Goal: Obtain resource: Obtain resource

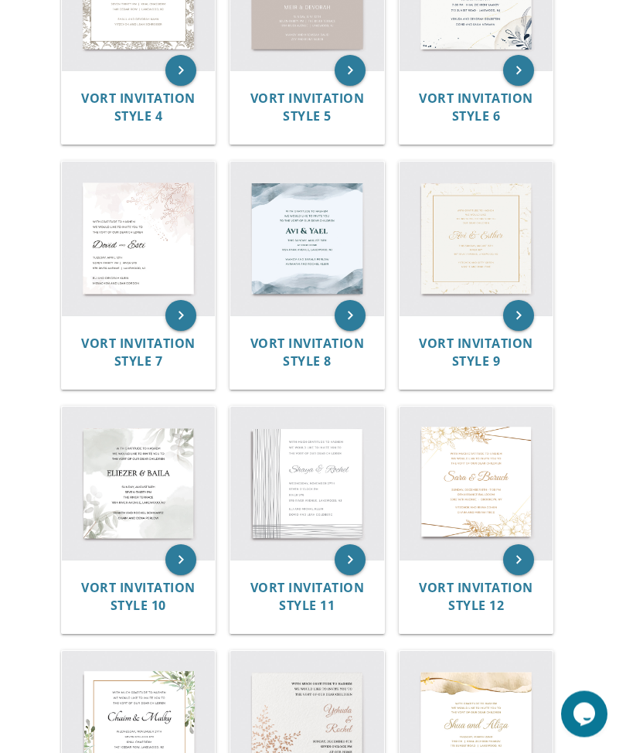
scroll to position [831, 0]
click at [297, 462] on img at bounding box center [307, 484] width 154 height 154
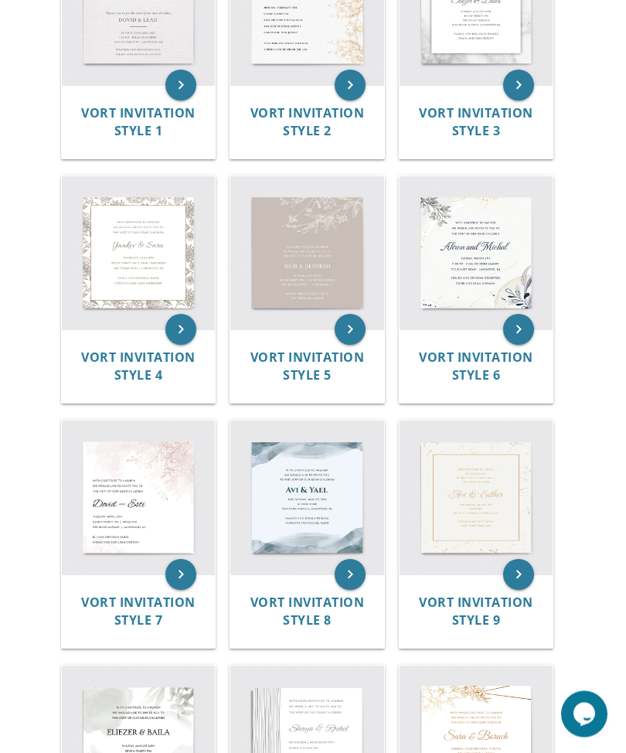
scroll to position [572, 0]
click at [295, 227] on img at bounding box center [307, 253] width 154 height 154
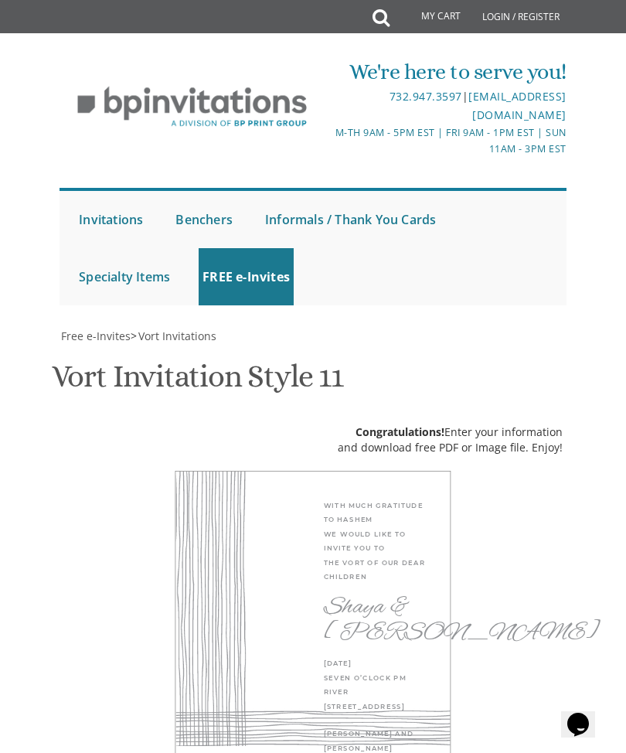
scroll to position [854, 0]
type textarea "S"
type textarea "Eli Meir & Malka"
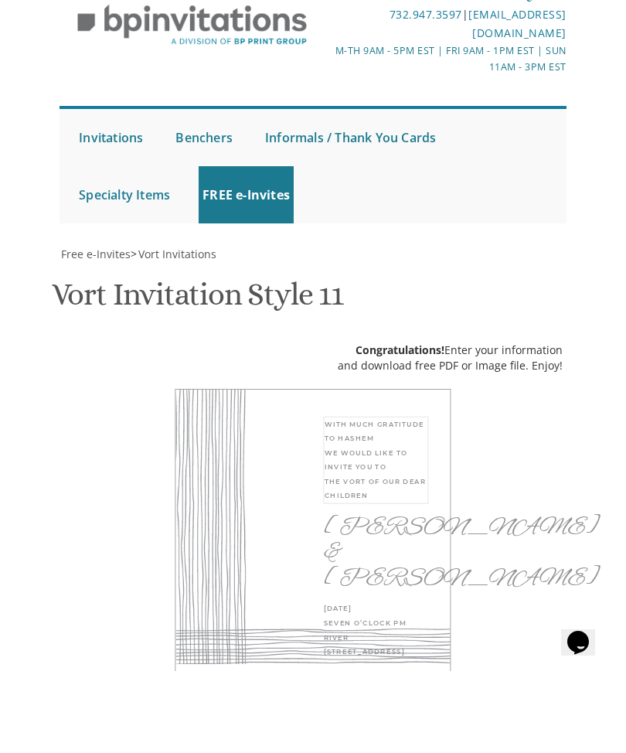
type textarea "With much gratitude to Hashem We would like to invite you to The Sheva Brachos …"
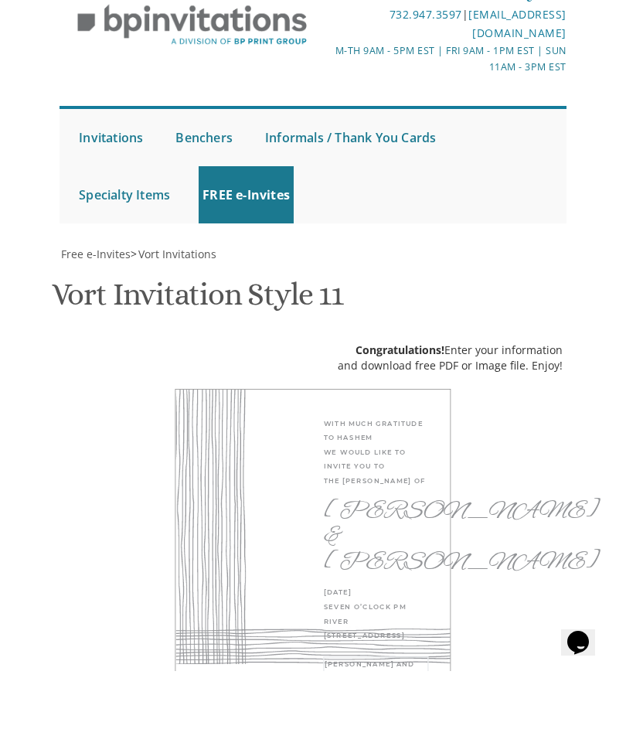
type textarea "Eli"
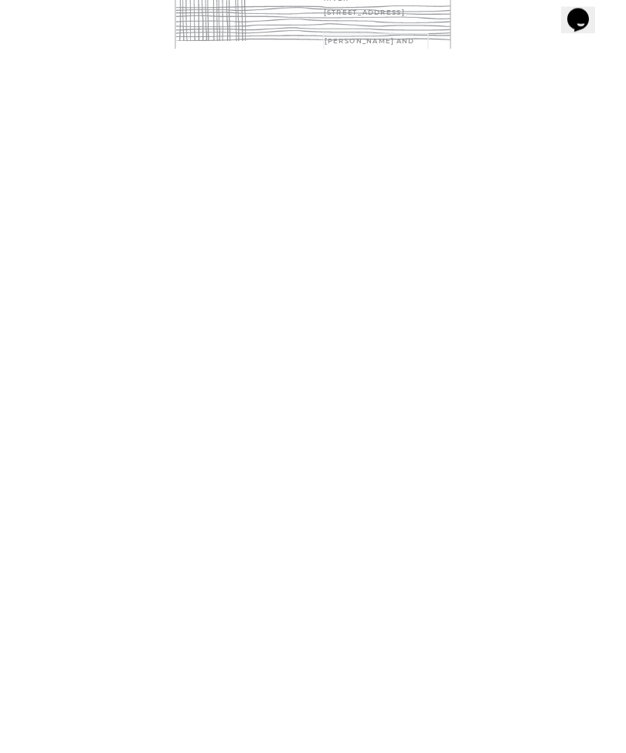
scroll to position [418, 0]
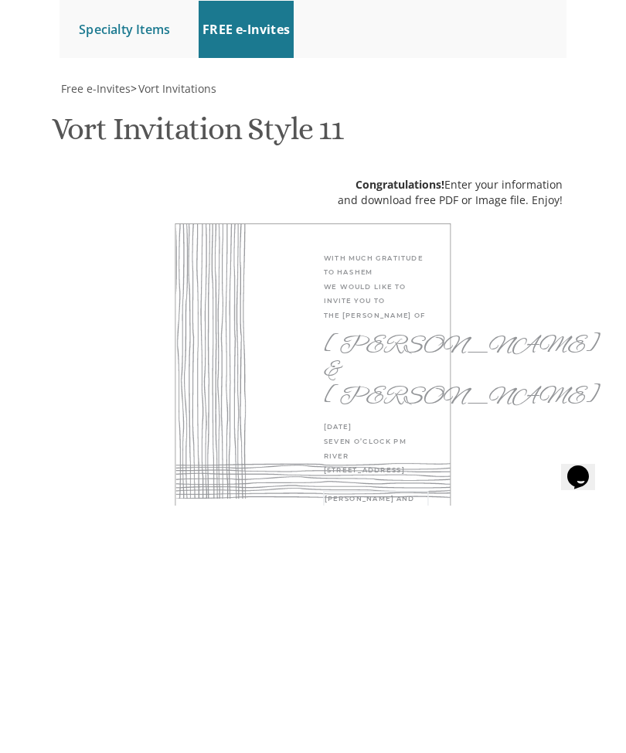
type textarea "Tzippy Lax"
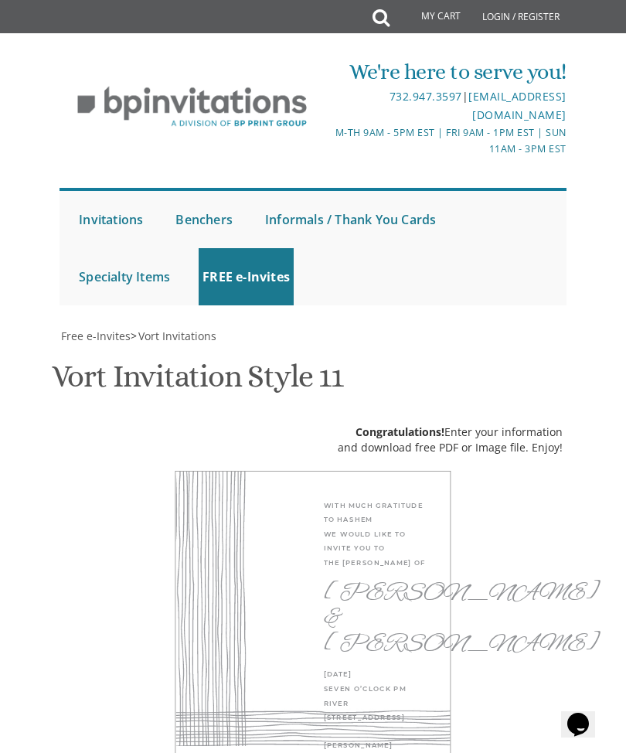
select select "50px"
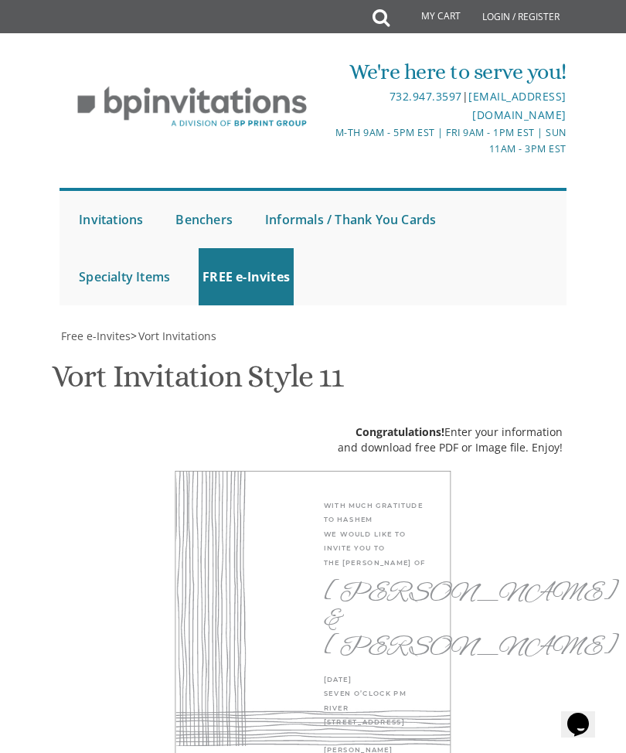
scroll to position [768, 0]
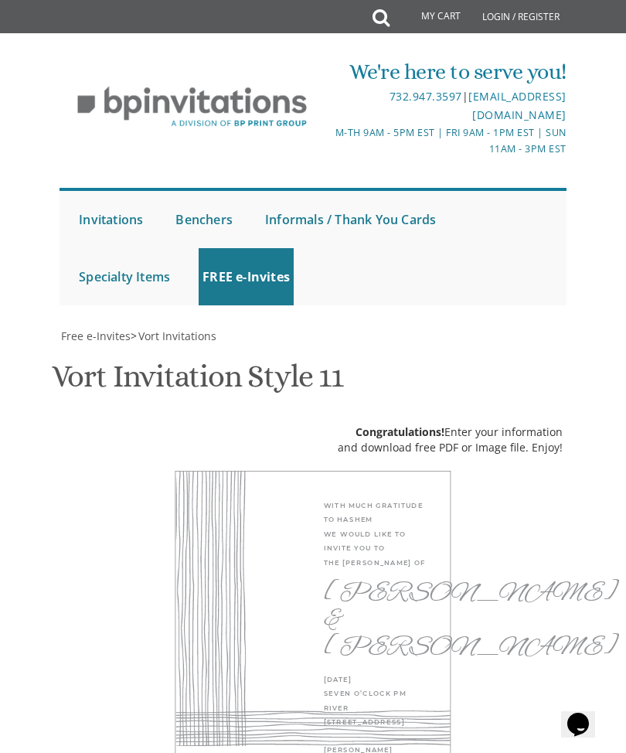
scroll to position [631, 0]
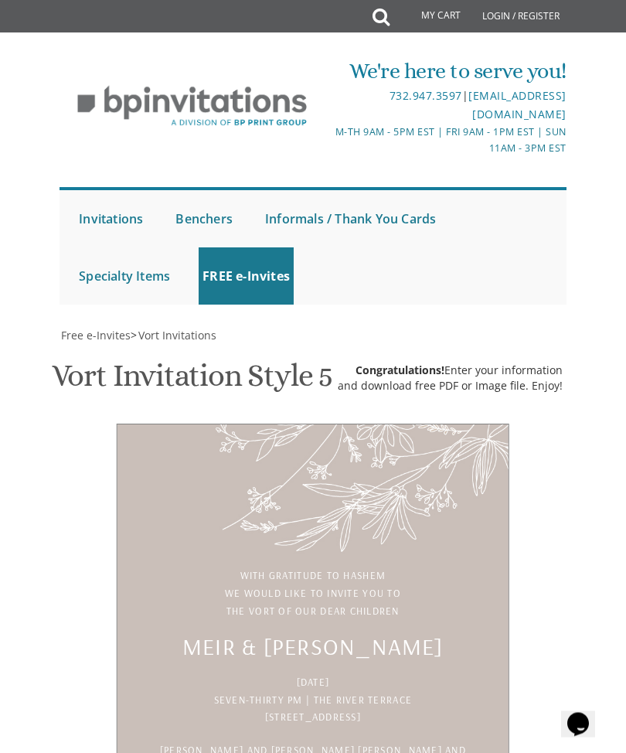
scroll to position [111, 0]
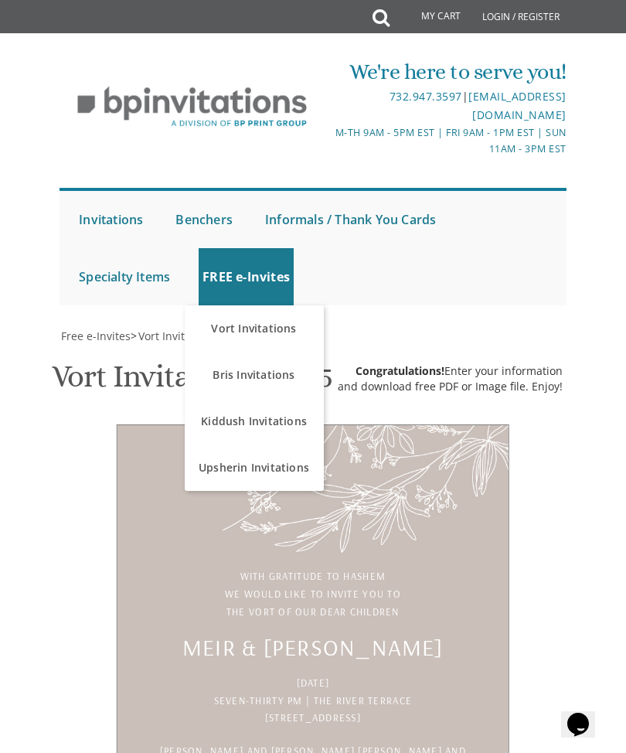
click at [224, 398] on link "Kiddush Invitations" at bounding box center [254, 421] width 139 height 46
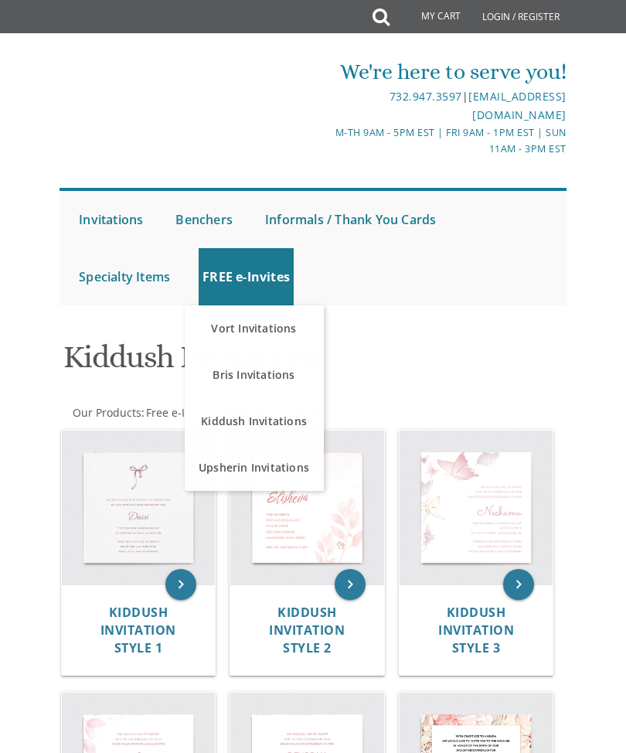
click at [221, 268] on link "FREE e-Invites" at bounding box center [246, 276] width 95 height 57
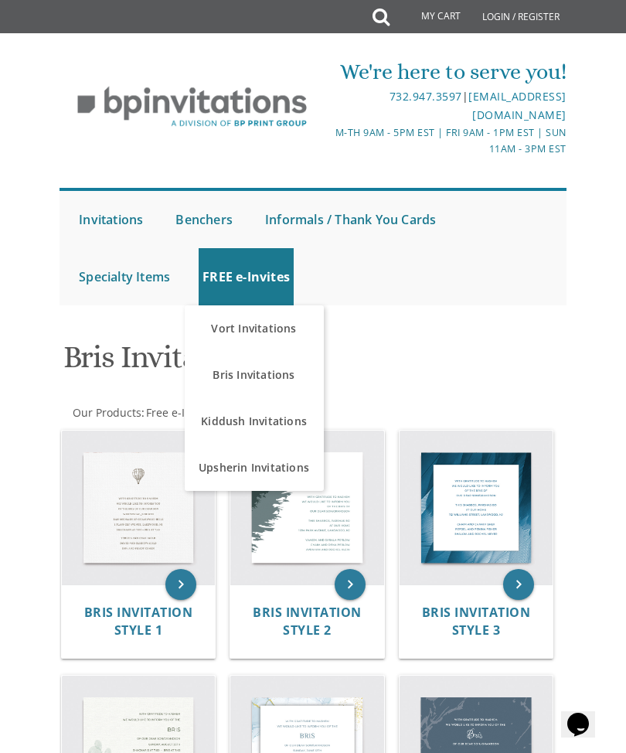
click at [224, 333] on link "Vort Invitations" at bounding box center [254, 328] width 139 height 46
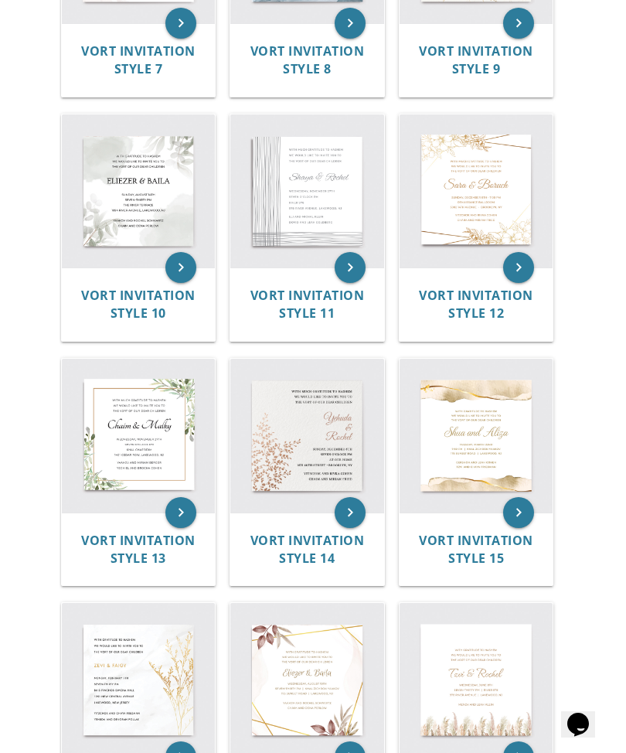
scroll to position [1123, 0]
click at [360, 267] on icon "keyboard_arrow_right" at bounding box center [350, 268] width 31 height 31
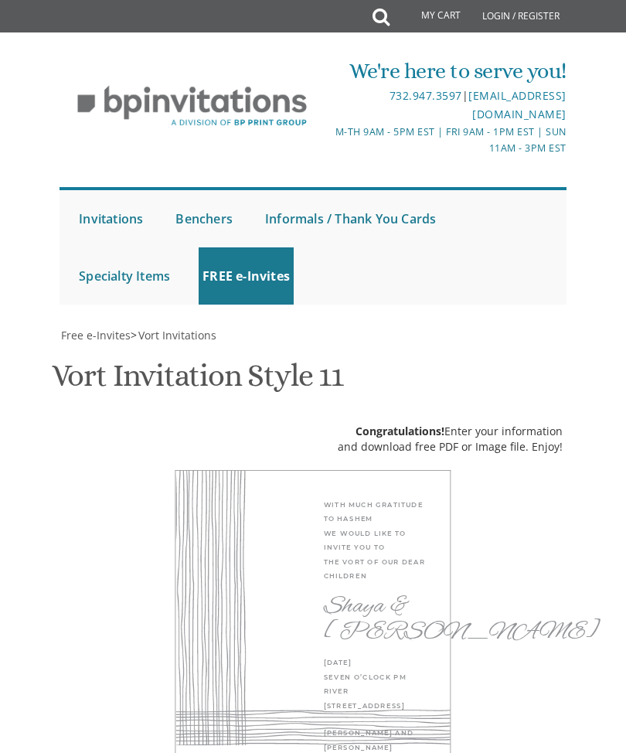
scroll to position [879, 0]
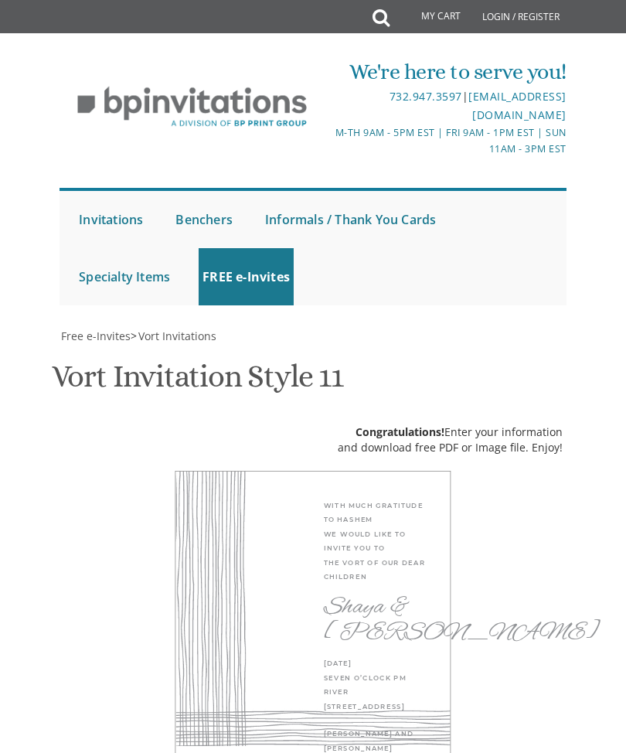
type textarea "With much gratitude to Hashem We would like to invite you to The sheva brachos …"
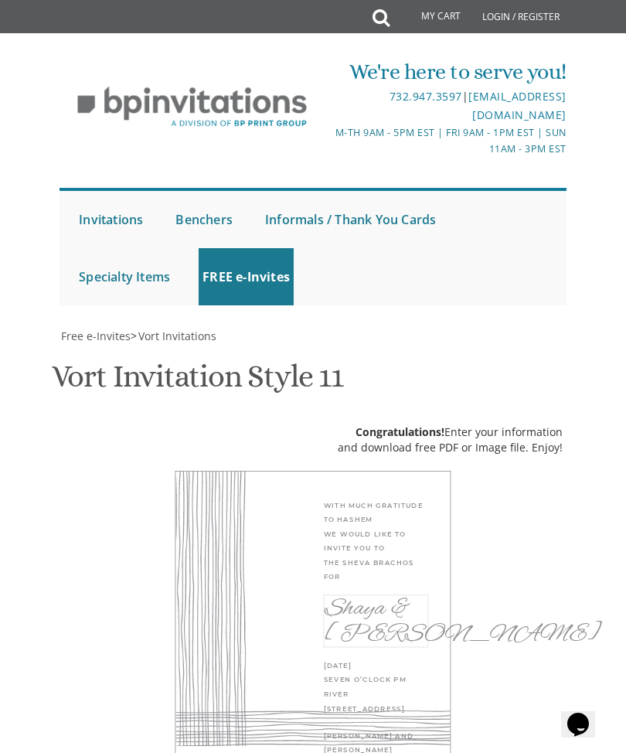
type textarea "S"
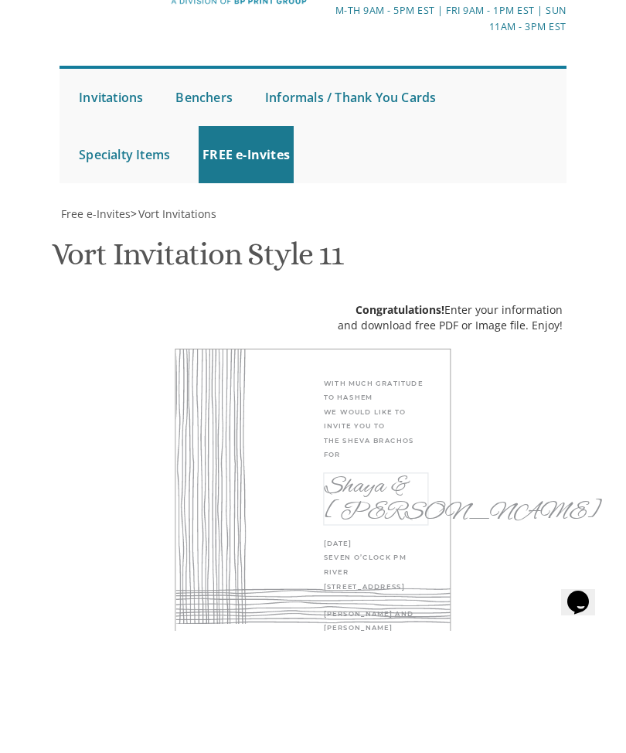
type textarea "Eli Meir & Malka"
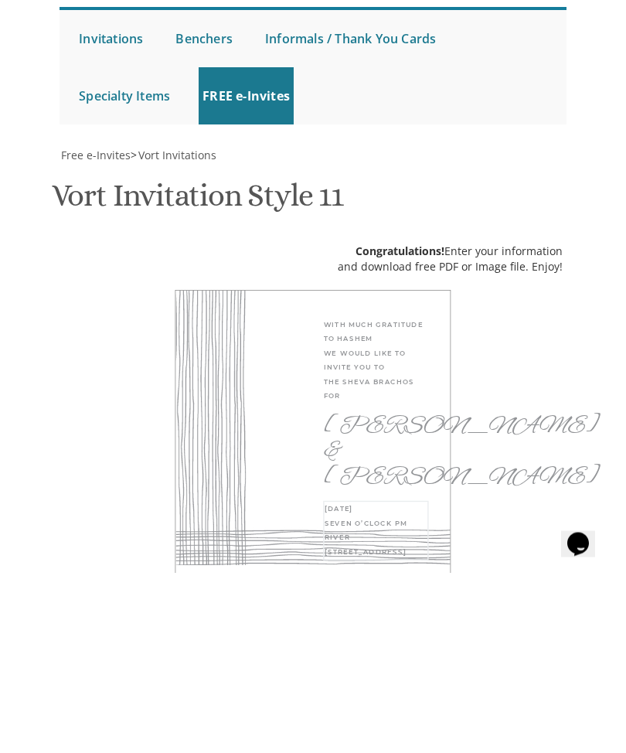
scroll to position [821, 0]
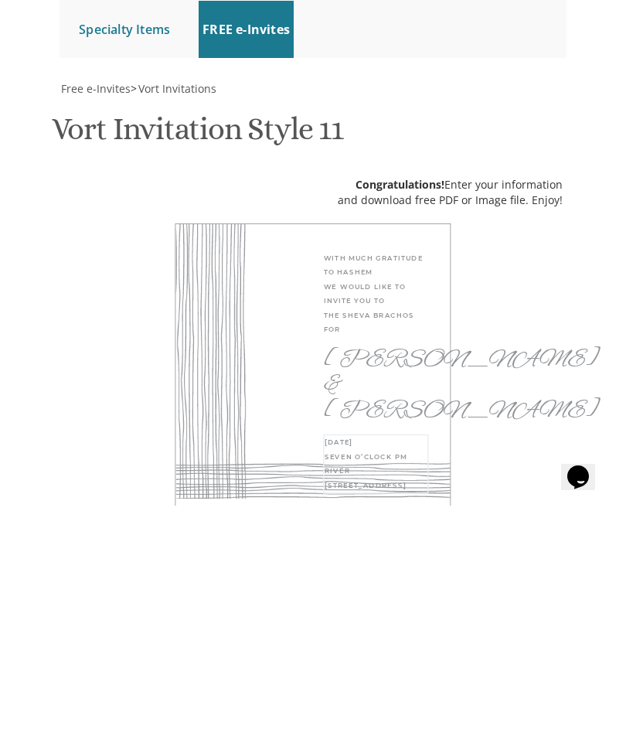
type textarea "Thursday, September 11th Seven O’clock PM Toast Cafe 1900 SR-70 Manchester"
type textarea "Eli"
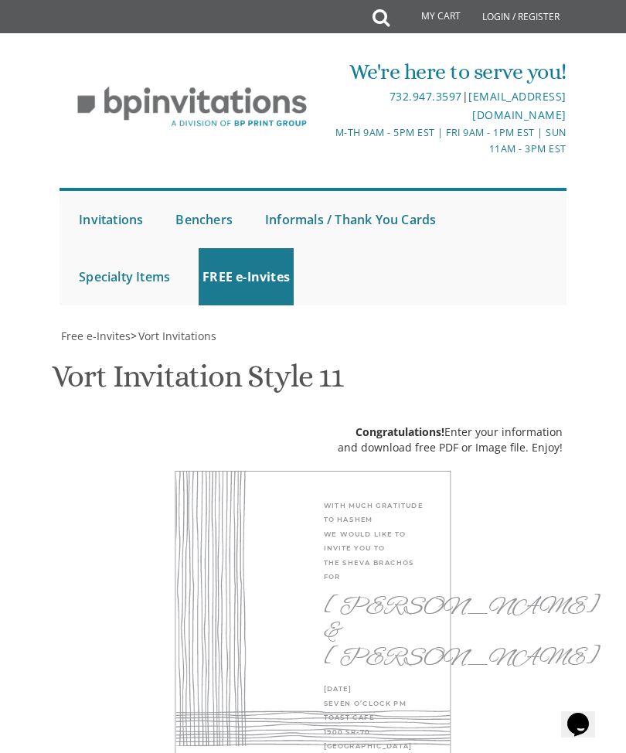
scroll to position [983, 0]
type textarea "Tzippy Lax & family"
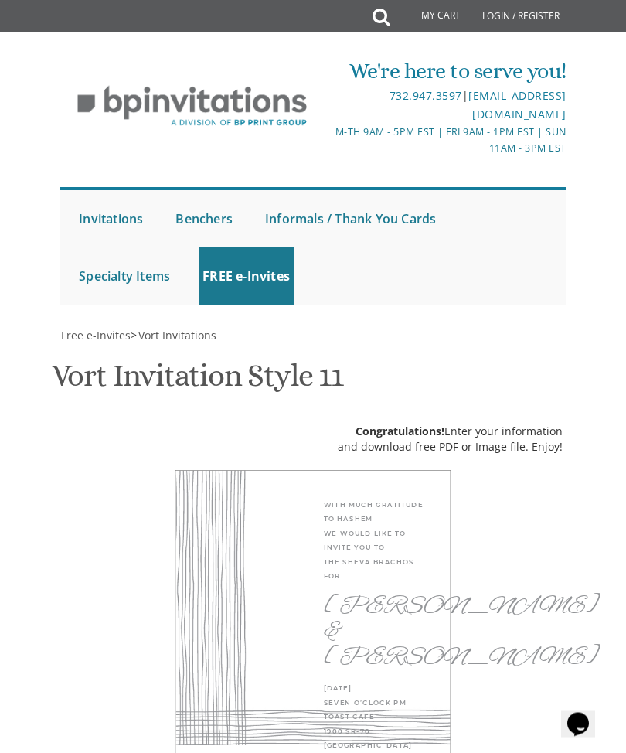
type input "Elkyfreedman1@gmail.com"
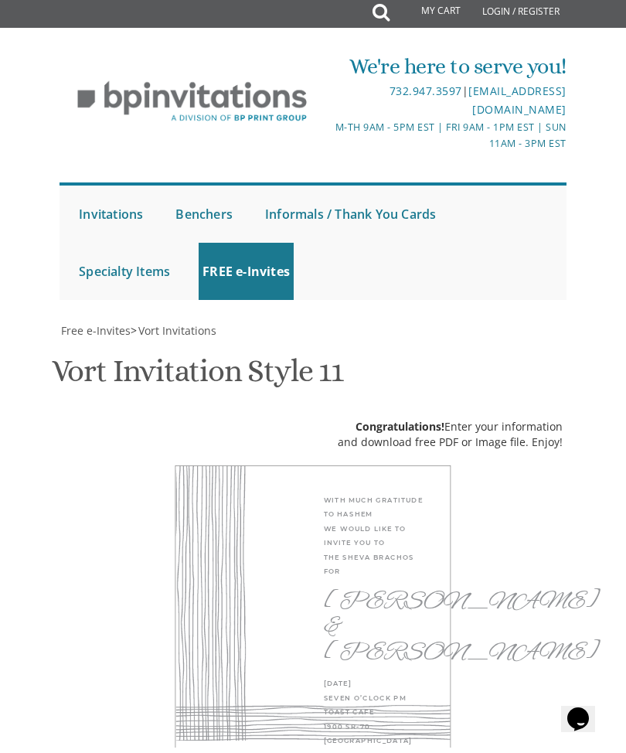
scroll to position [425, 0]
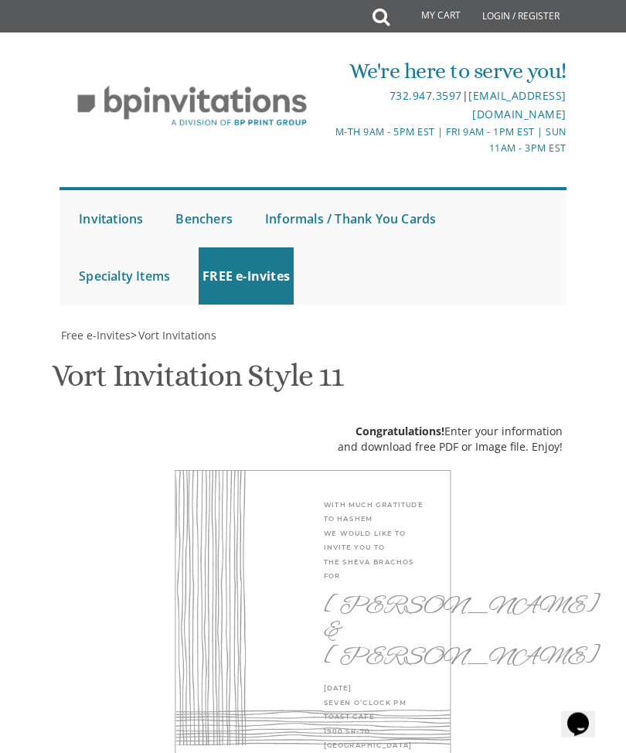
click at [210, 471] on div "With much gratitude to Hashem We would like to invite you to The sheva brachos …" at bounding box center [314, 660] width 276 height 379
click at [179, 471] on div "With much gratitude to Hashem We would like to invite you to The sheva brachos …" at bounding box center [314, 660] width 276 height 379
click at [186, 471] on div "With much gratitude to Hashem We would like to invite you to The sheva brachos …" at bounding box center [314, 660] width 276 height 379
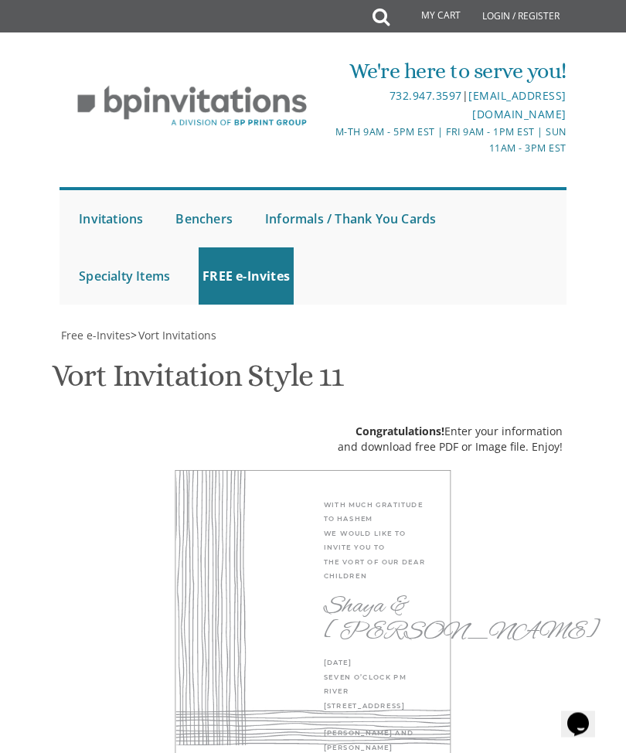
scroll to position [695, 0]
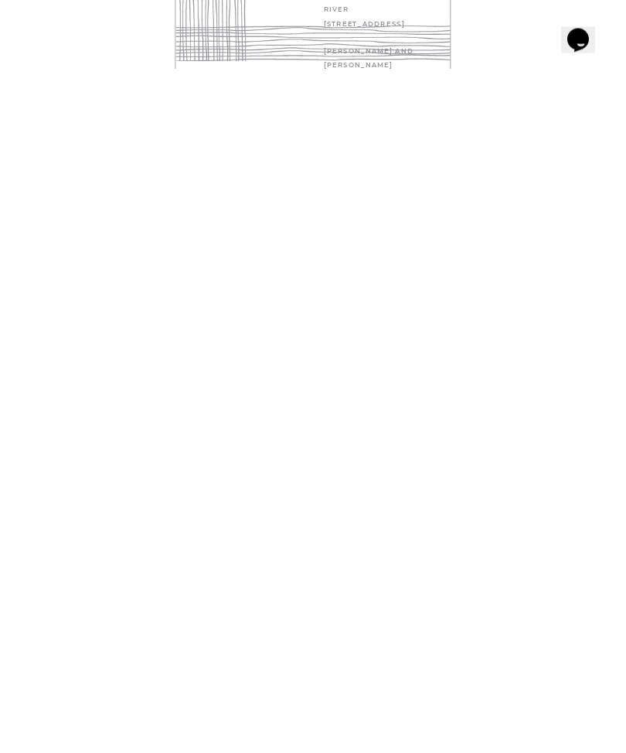
scroll to position [0, 0]
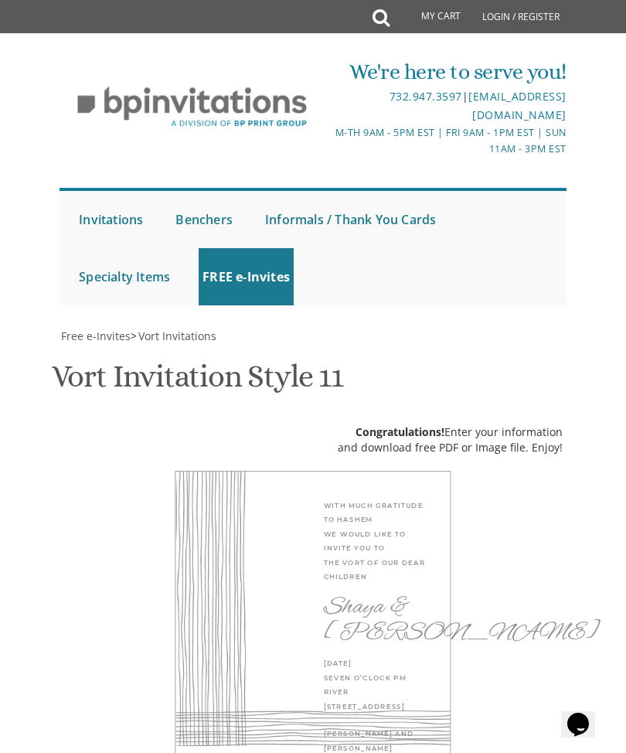
scroll to position [656, 0]
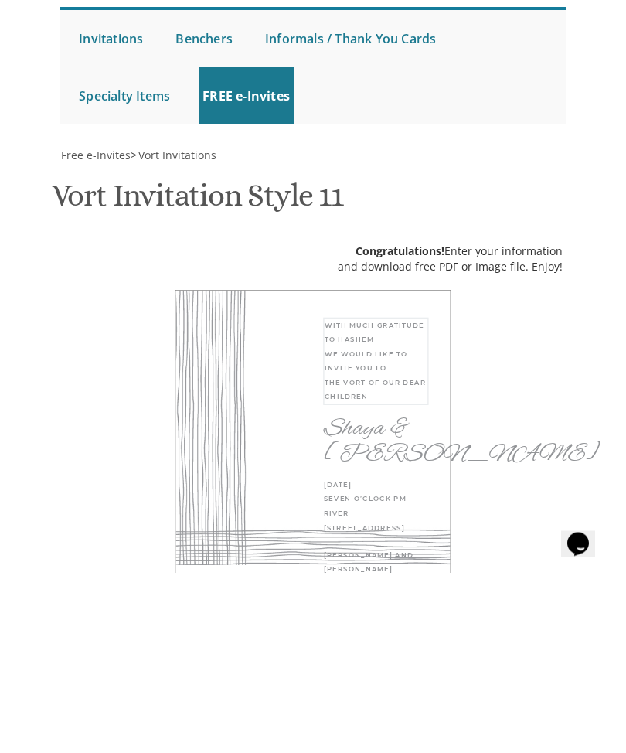
type textarea "With much gratitude to Hashem We would like to invite you to The sheva brachos …"
type textarea "S"
type textarea "[PERSON_NAME] & [PERSON_NAME]"
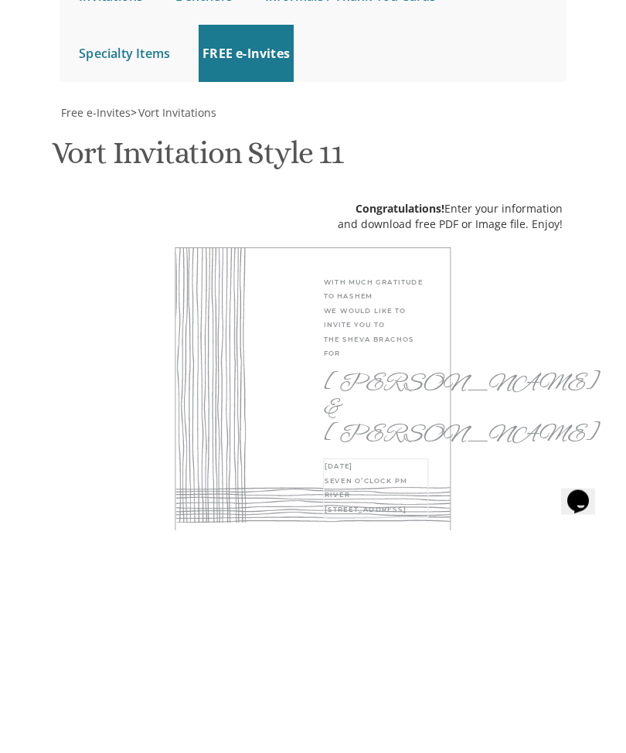
type textarea "Thursday, September 11th Seven O’clock PM Toast cafe 1900 SR-70, Manchester , NJ"
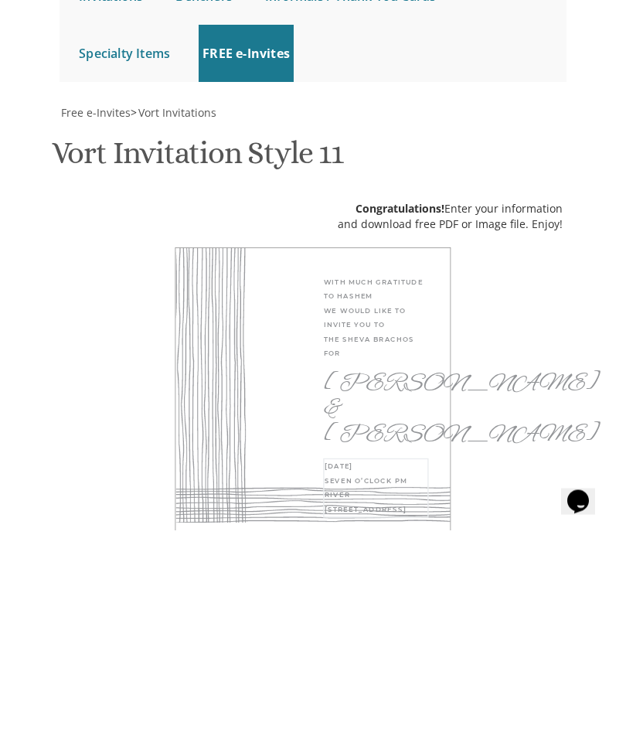
type textarea "Eli"
type textarea "L"
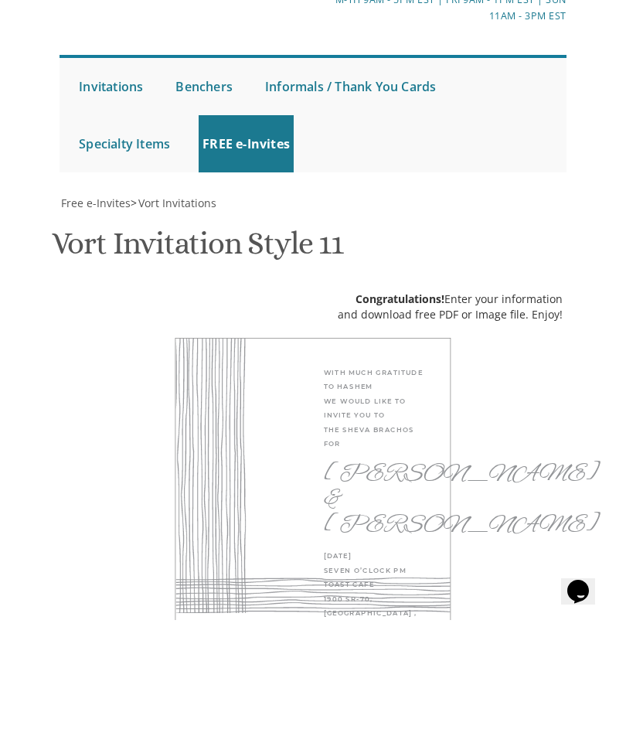
type textarea "Tzippy lax Daniel and Tzeenie Ely"
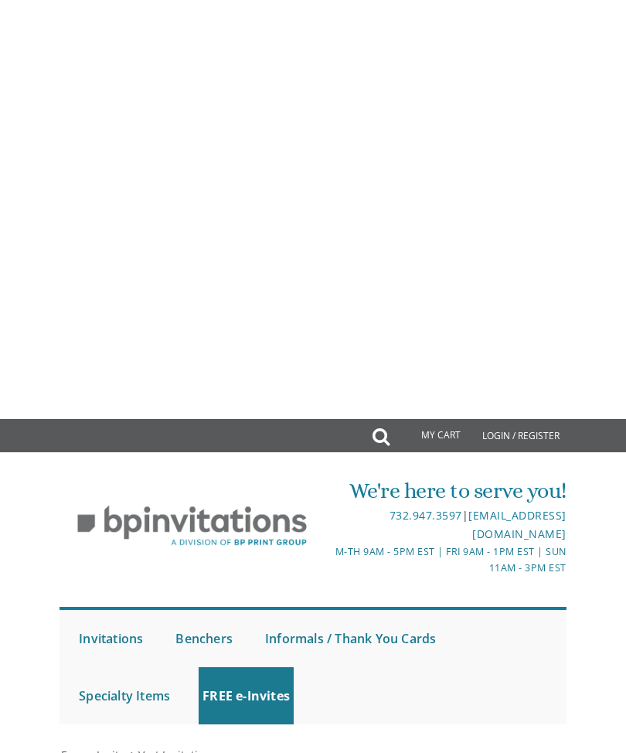
scroll to position [925, 0]
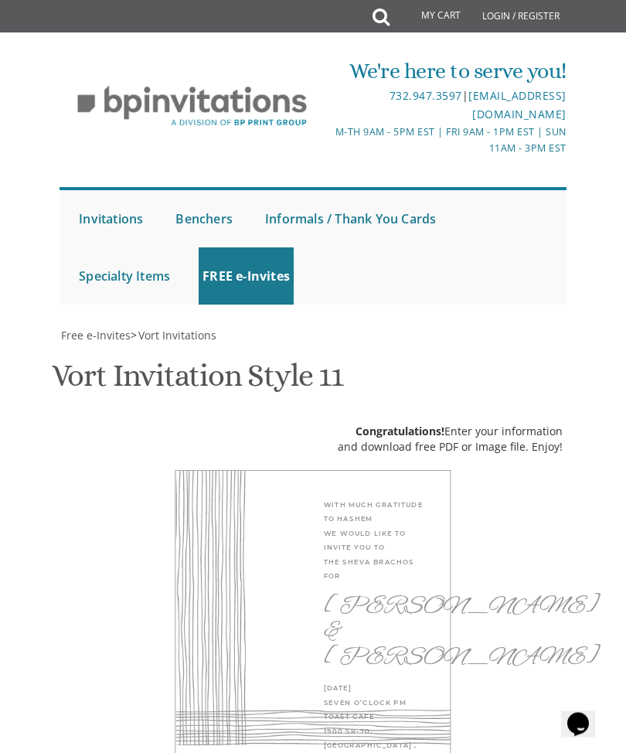
type input "Elkyfreedman1@gmail.com"
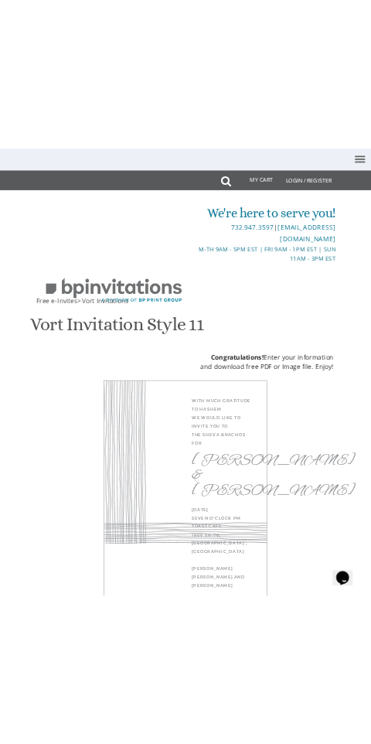
scroll to position [817, 0]
